Goal: Transaction & Acquisition: Purchase product/service

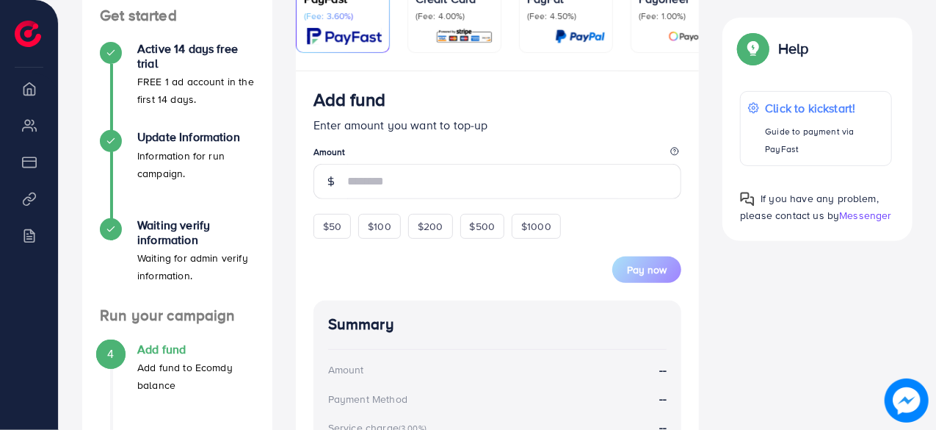
scroll to position [417, 0]
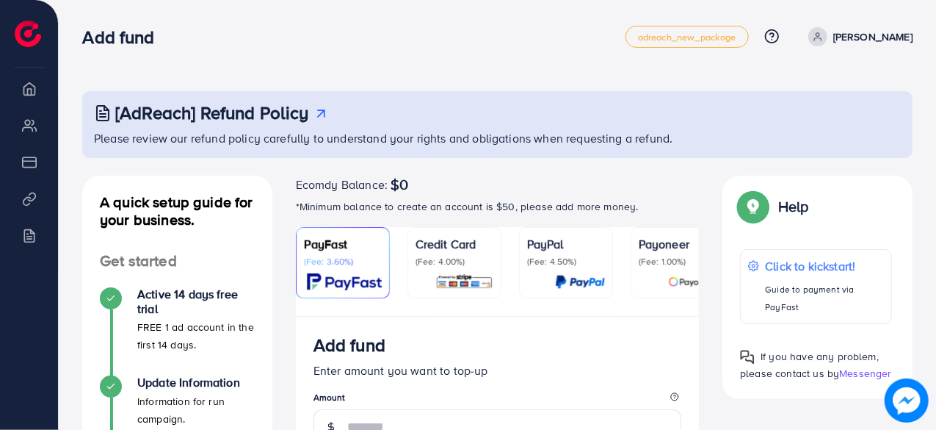
click at [456, 267] on div "Credit Card (Fee: 4.00%)" at bounding box center [455, 262] width 78 height 55
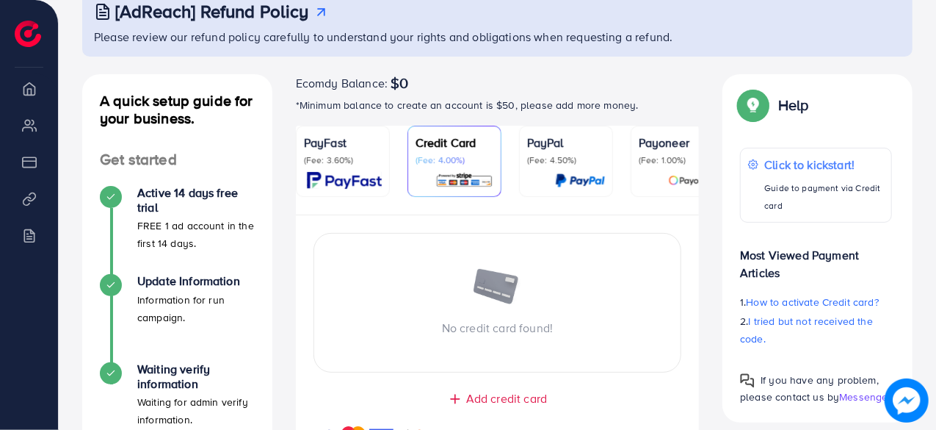
click at [649, 154] on p "(Fee: 1.00%)" at bounding box center [678, 160] width 78 height 12
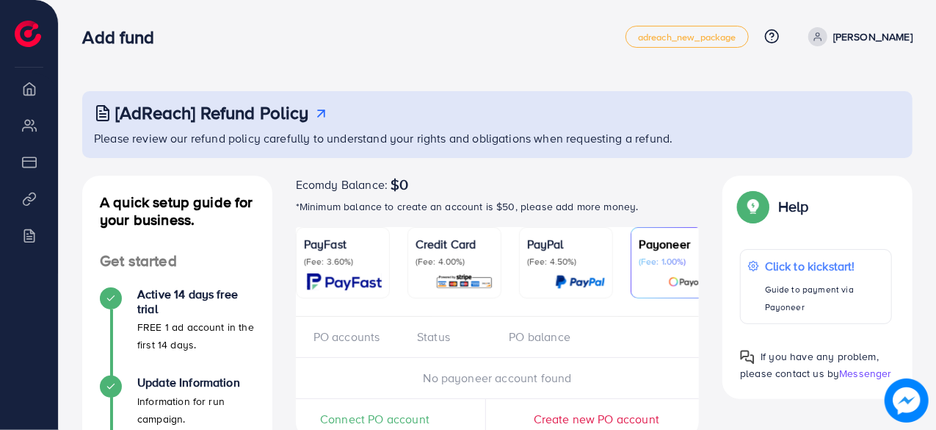
click at [891, 36] on p "[PERSON_NAME]" at bounding box center [872, 37] width 79 height 18
click at [522, 73] on div "[AdReach] Refund Policy Please review our refund policy carefully to understand…" at bounding box center [497, 402] width 877 height 805
click at [26, 29] on img at bounding box center [28, 34] width 26 height 26
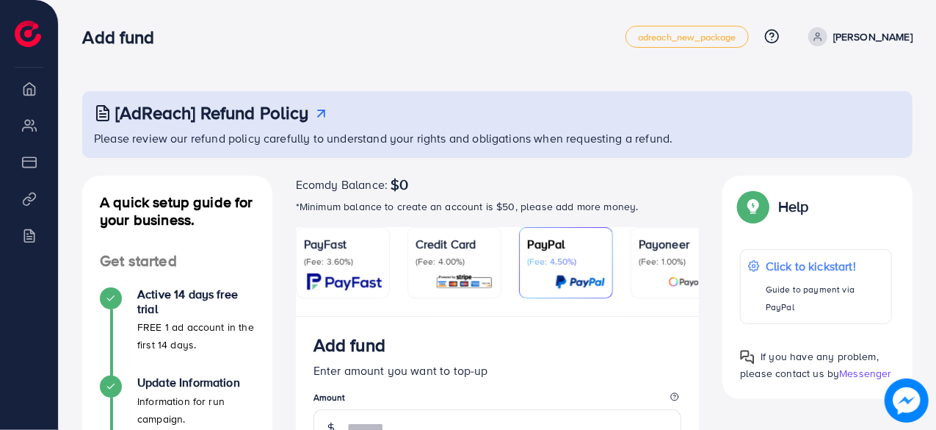
click at [32, 36] on img at bounding box center [28, 34] width 26 height 26
